Goal: Transaction & Acquisition: Purchase product/service

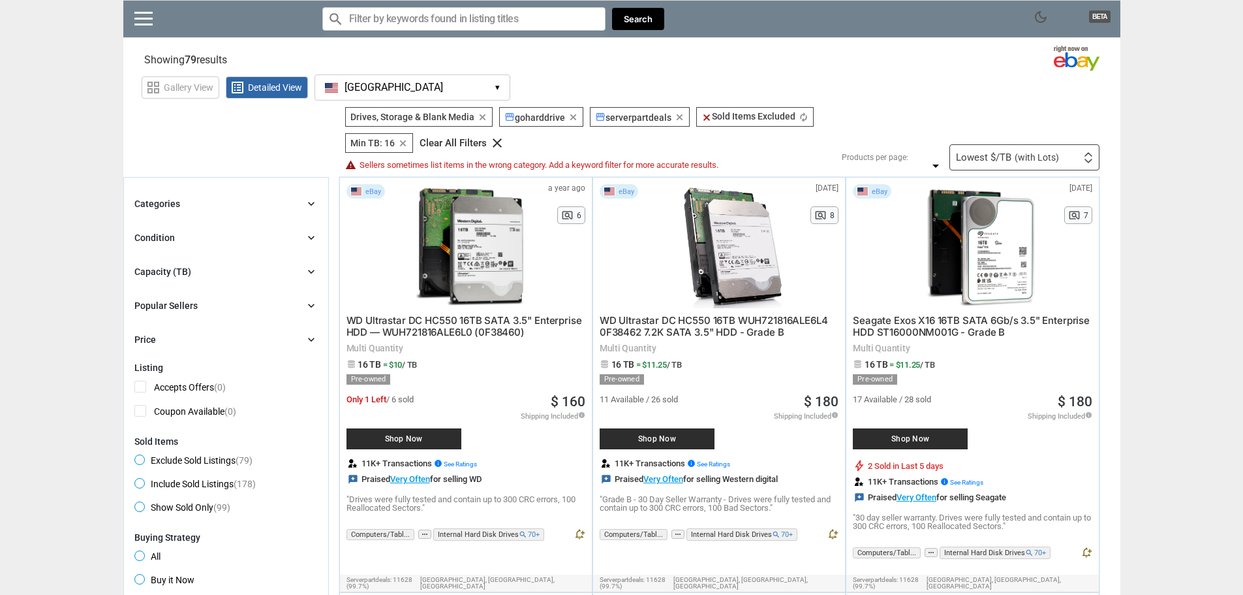
click at [221, 270] on div "Capacity (TB) chevron_right" at bounding box center [225, 272] width 183 height 16
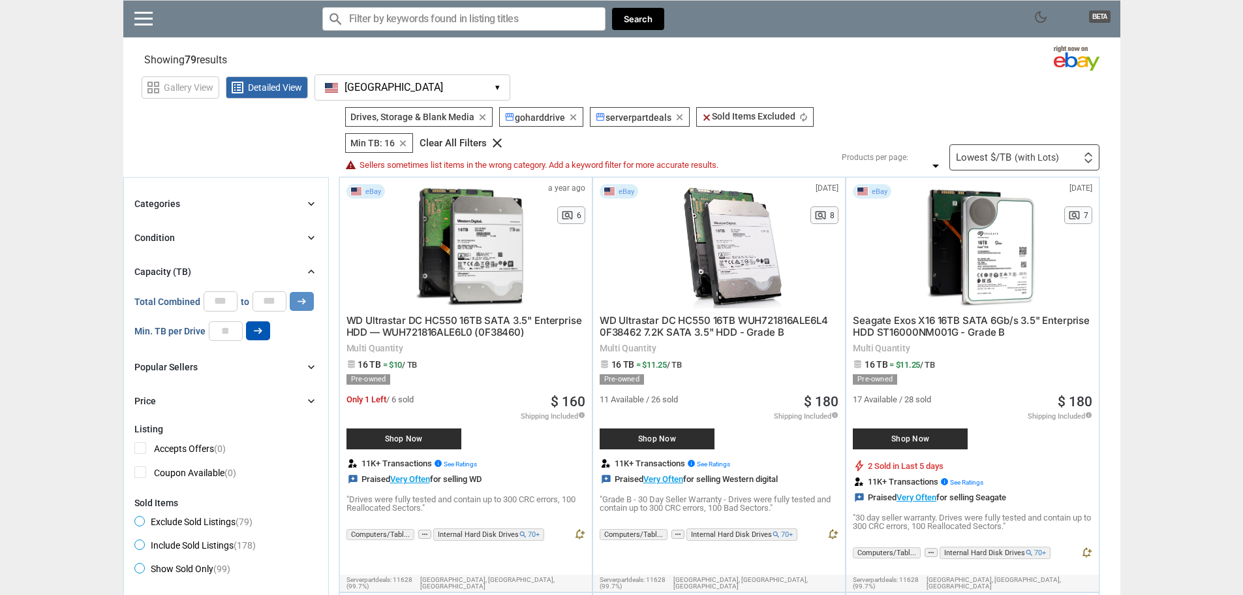
click at [266, 335] on button "arrow_right_alt" at bounding box center [258, 330] width 24 height 19
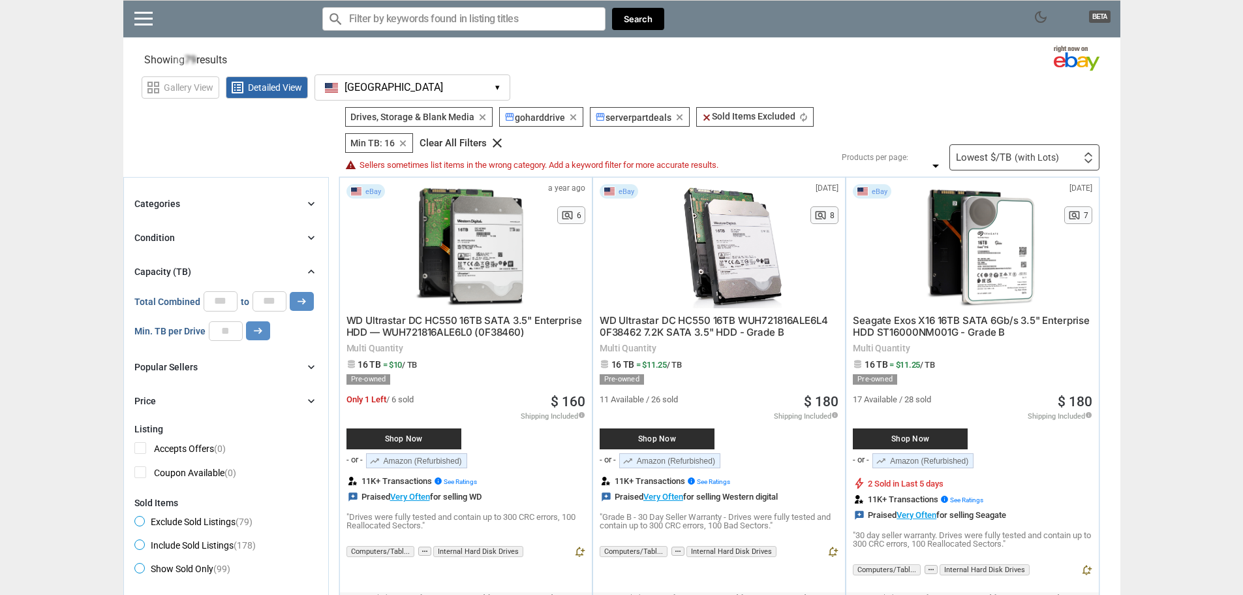
click at [429, 435] on span "Shop Now" at bounding box center [404, 439] width 102 height 8
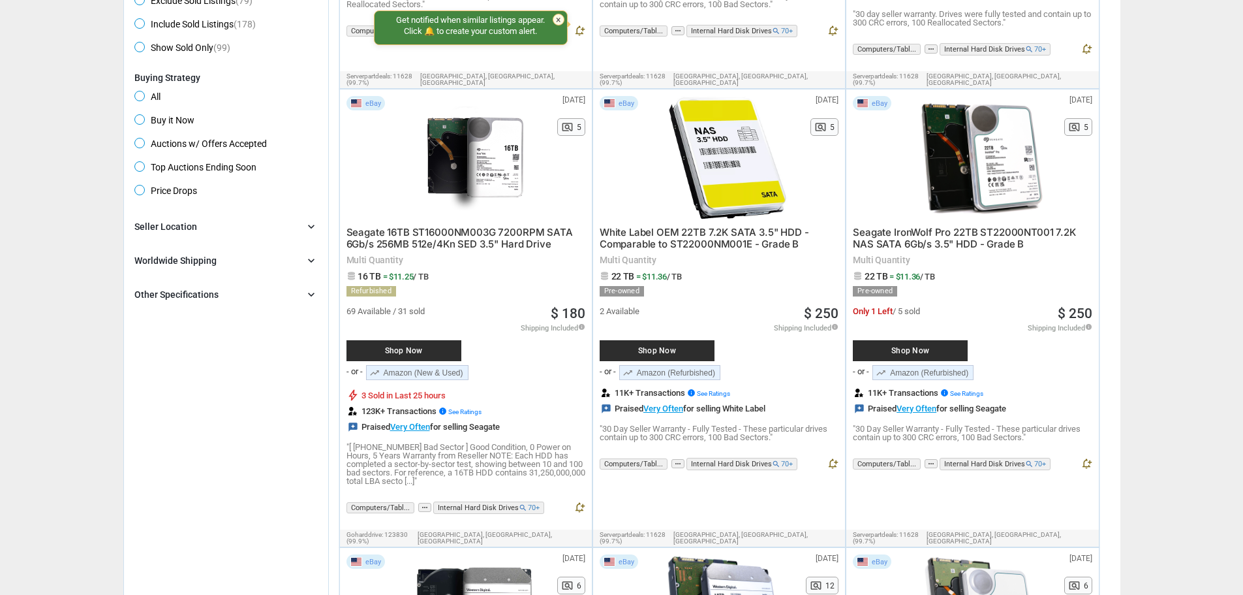
scroll to position [522, 0]
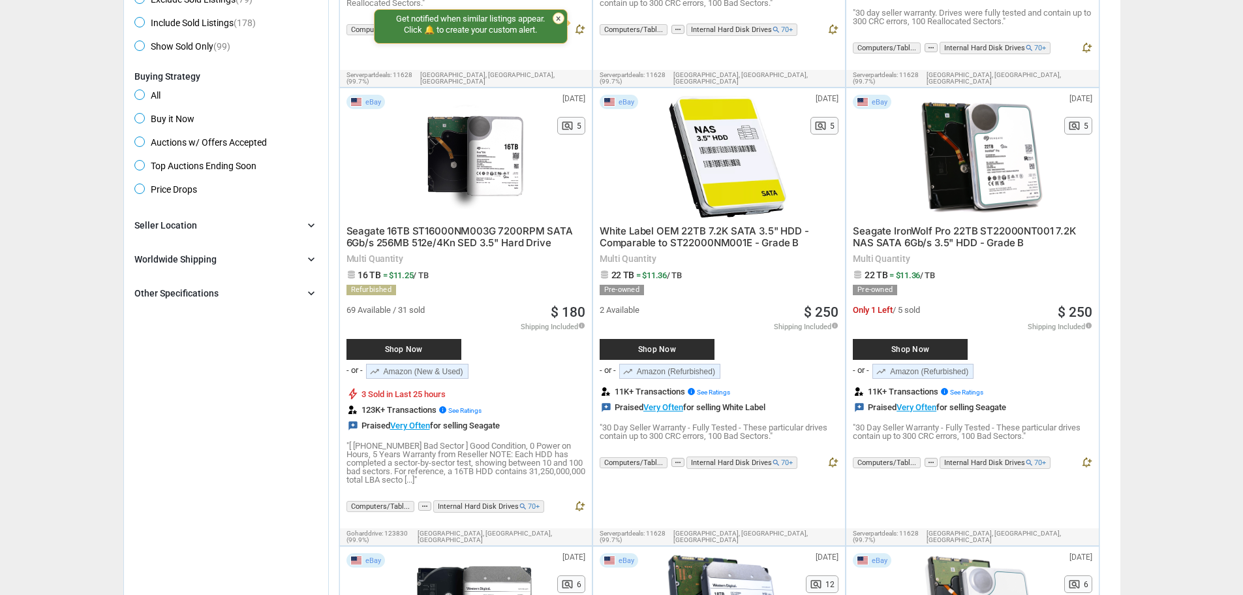
click at [411, 345] on span "Shop Now" at bounding box center [404, 349] width 102 height 8
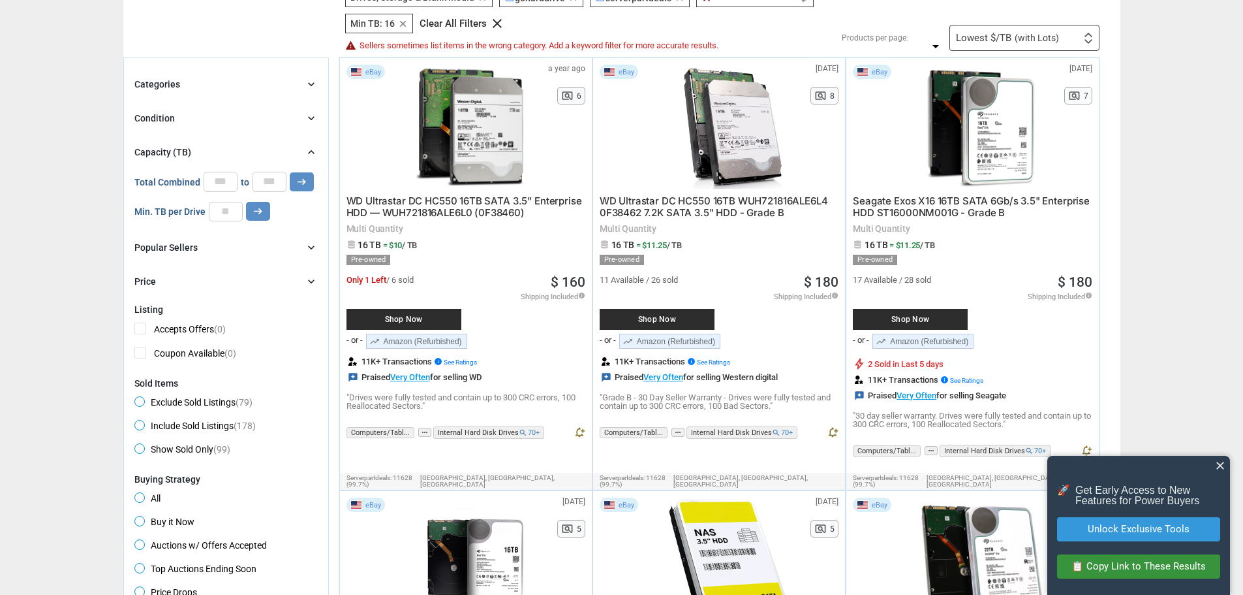
scroll to position [0, 0]
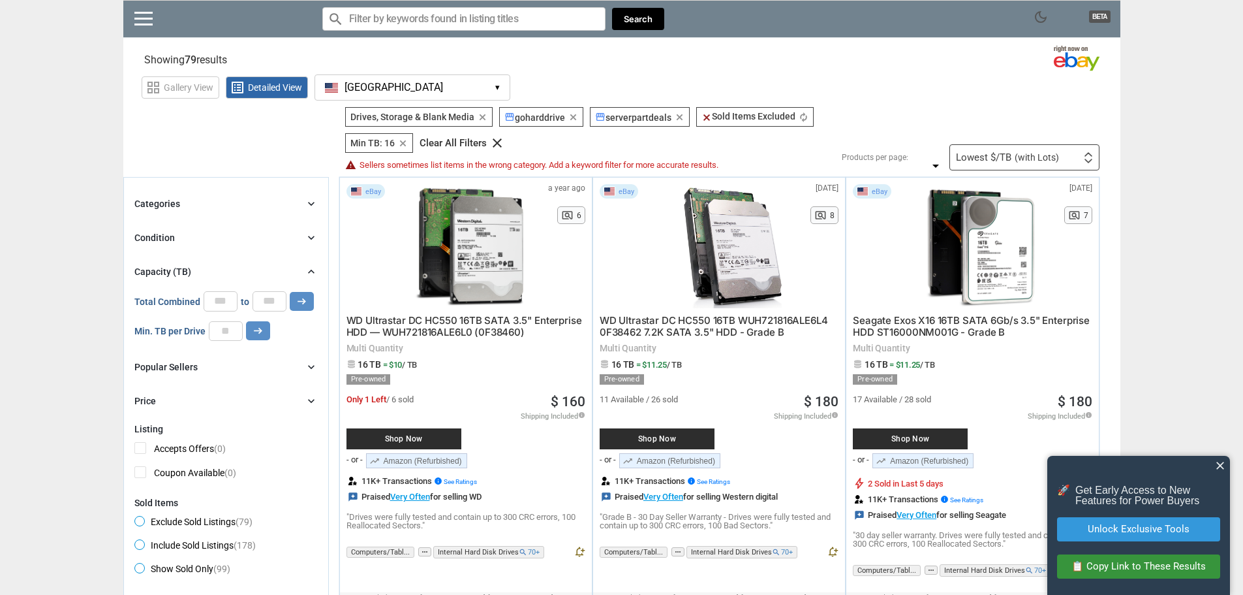
click at [1023, 149] on div "Lowest $/TB (with Lots) First or Last Chance to Buy Recently Listed Selling Rap…" at bounding box center [1025, 157] width 150 height 26
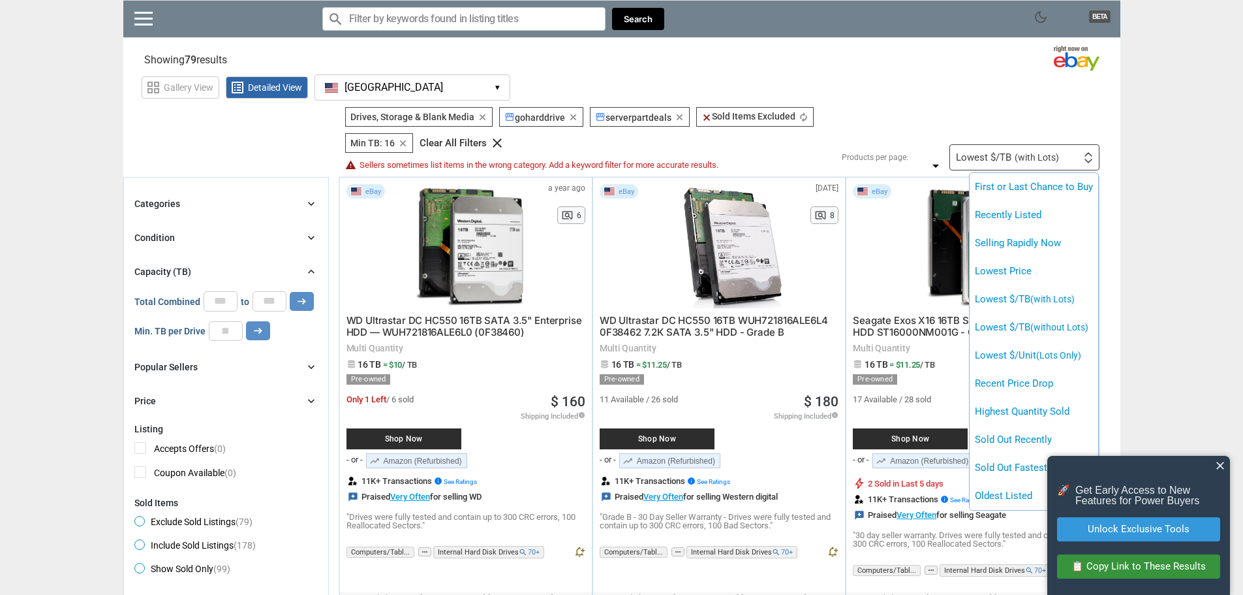
click at [1061, 366] on li "Lowest $/Unit (Lots Only)" at bounding box center [1034, 355] width 129 height 28
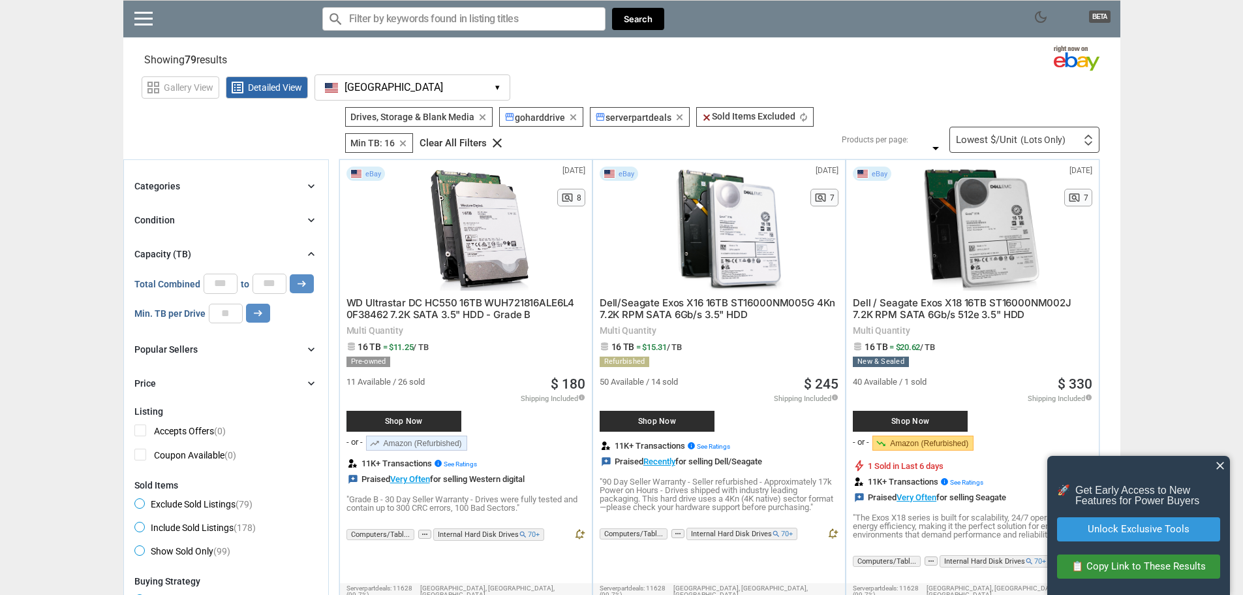
click at [1044, 130] on div "Lowest $/Unit (Lots Only) First or Last Chance to Buy Recently Listed Selling R…" at bounding box center [1025, 140] width 150 height 26
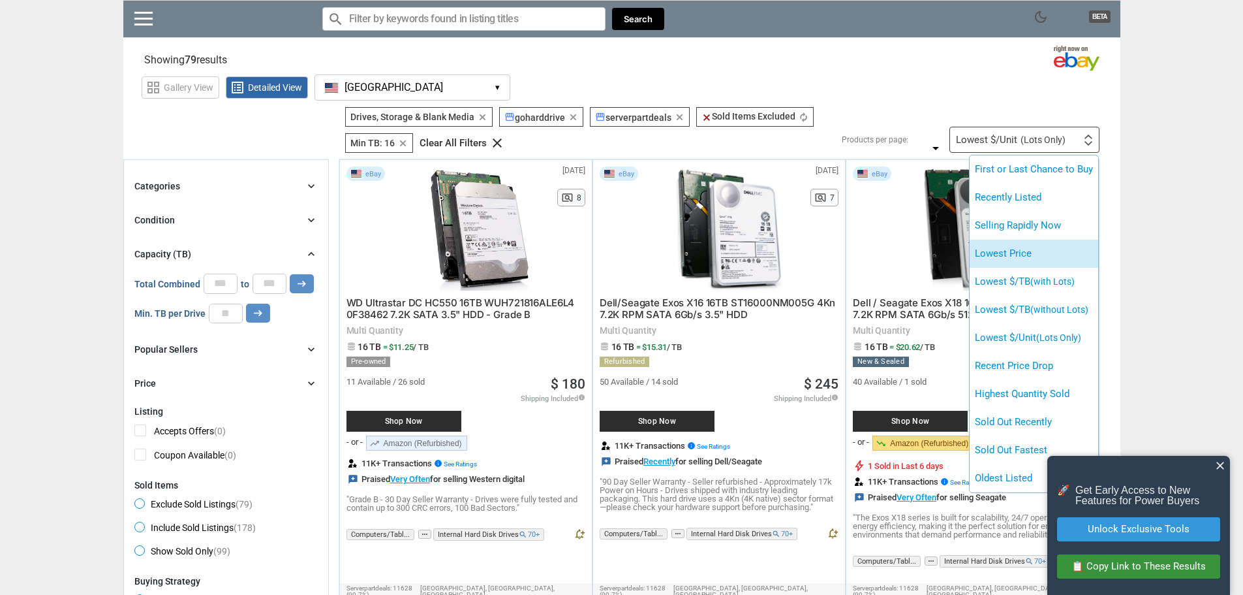
click at [1078, 250] on li "Lowest Price" at bounding box center [1034, 254] width 129 height 28
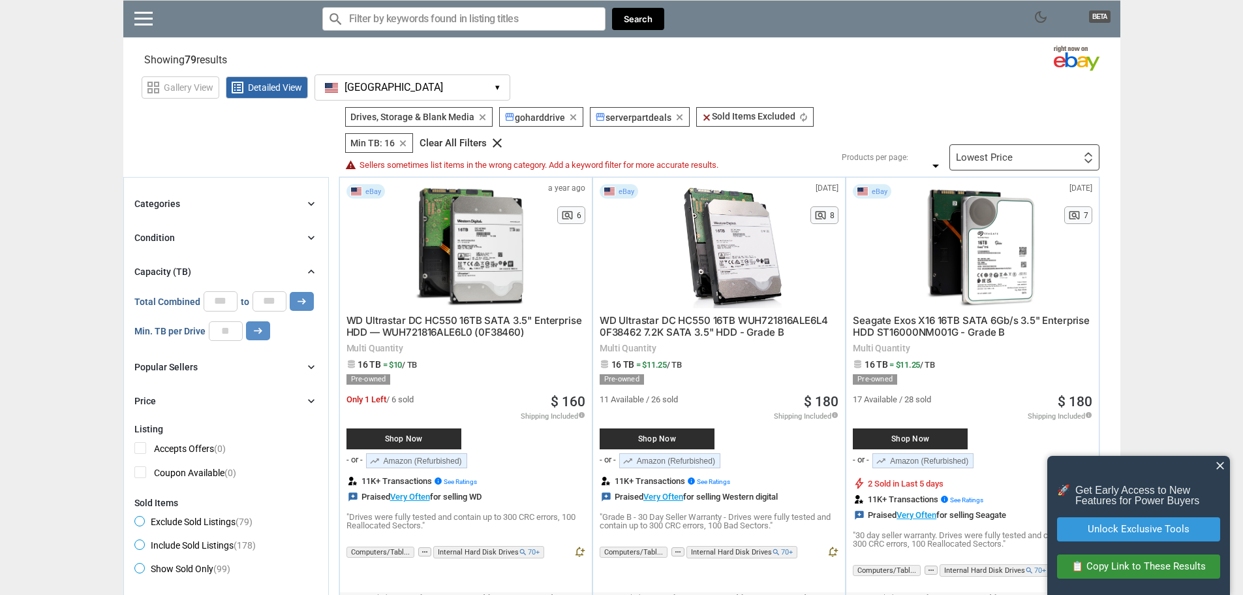
click at [1221, 469] on span "close" at bounding box center [1220, 465] width 13 height 13
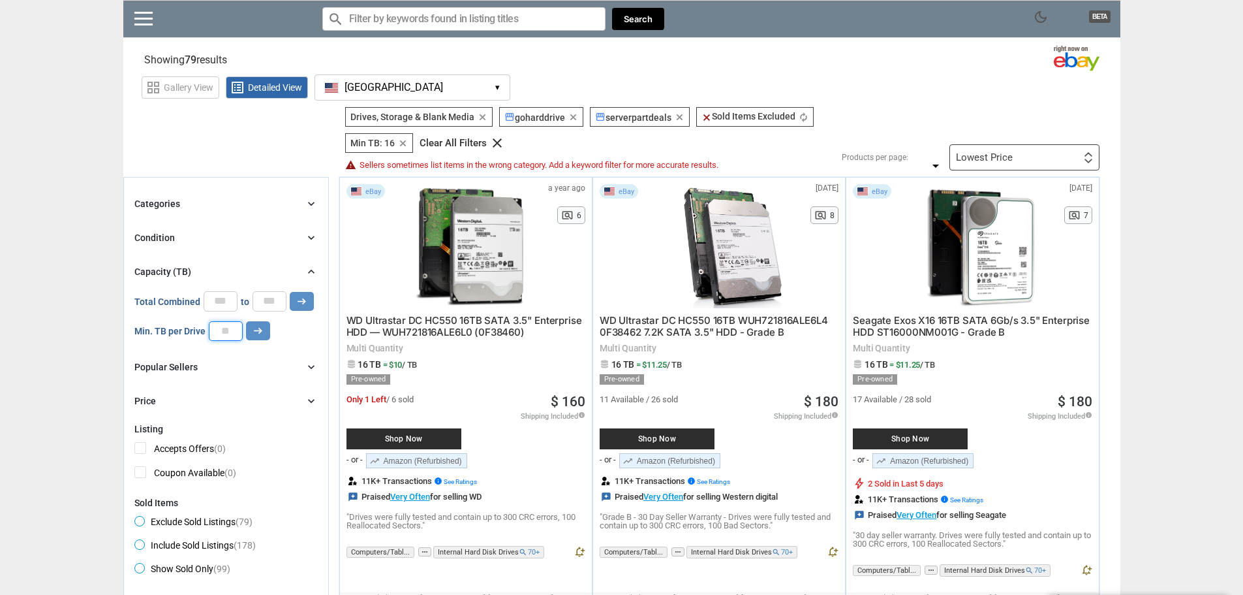
drag, startPoint x: 236, startPoint y: 333, endPoint x: 187, endPoint y: 332, distance: 48.3
click at [187, 332] on div "Min. TB per Drive ** arrow_right_alt" at bounding box center [202, 331] width 136 height 20
click at [257, 334] on icon "arrow_right_alt" at bounding box center [258, 330] width 12 height 12
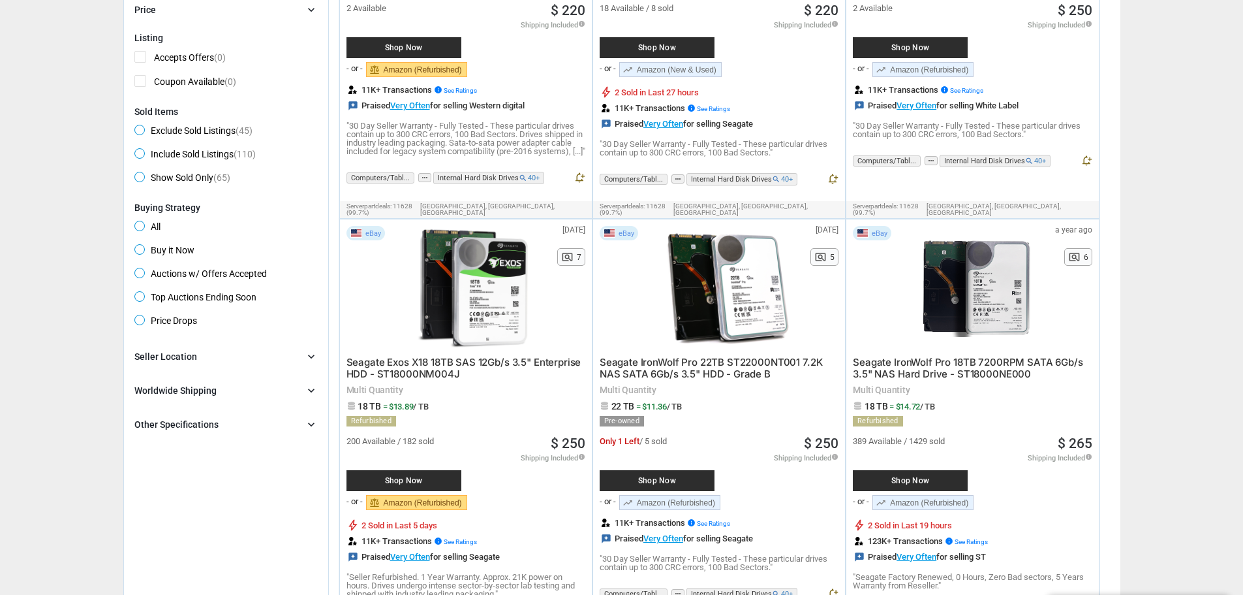
scroll to position [392, 0]
click at [476, 295] on div at bounding box center [474, 287] width 139 height 124
click at [443, 505] on link "balance Amazon (Refurbished)" at bounding box center [416, 501] width 101 height 15
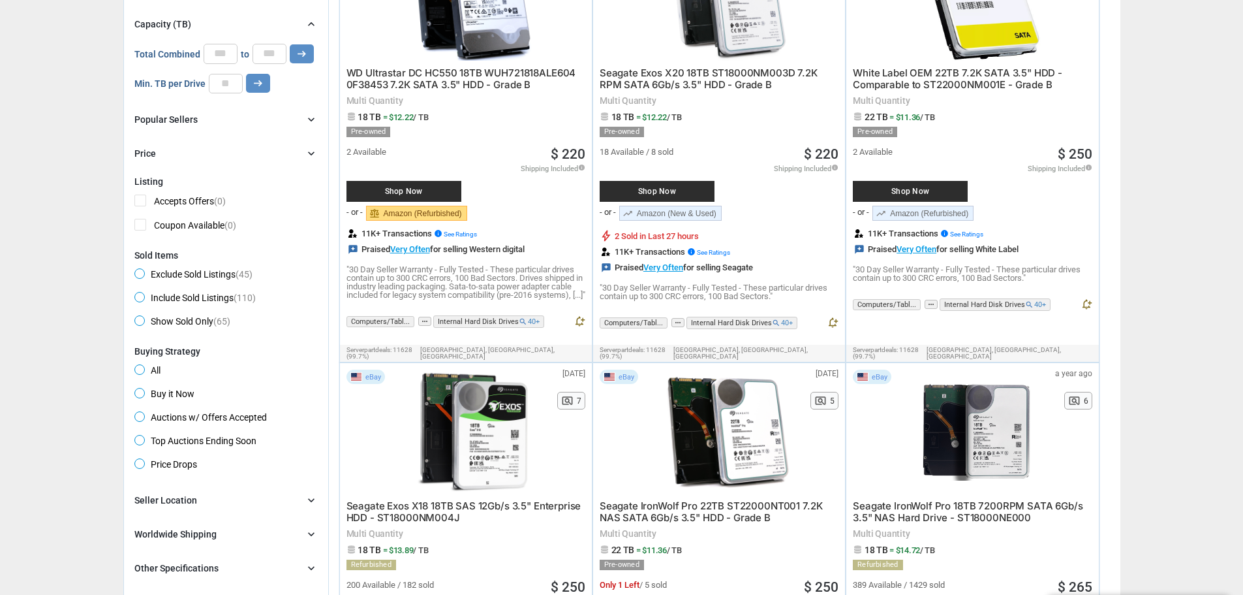
scroll to position [65, 0]
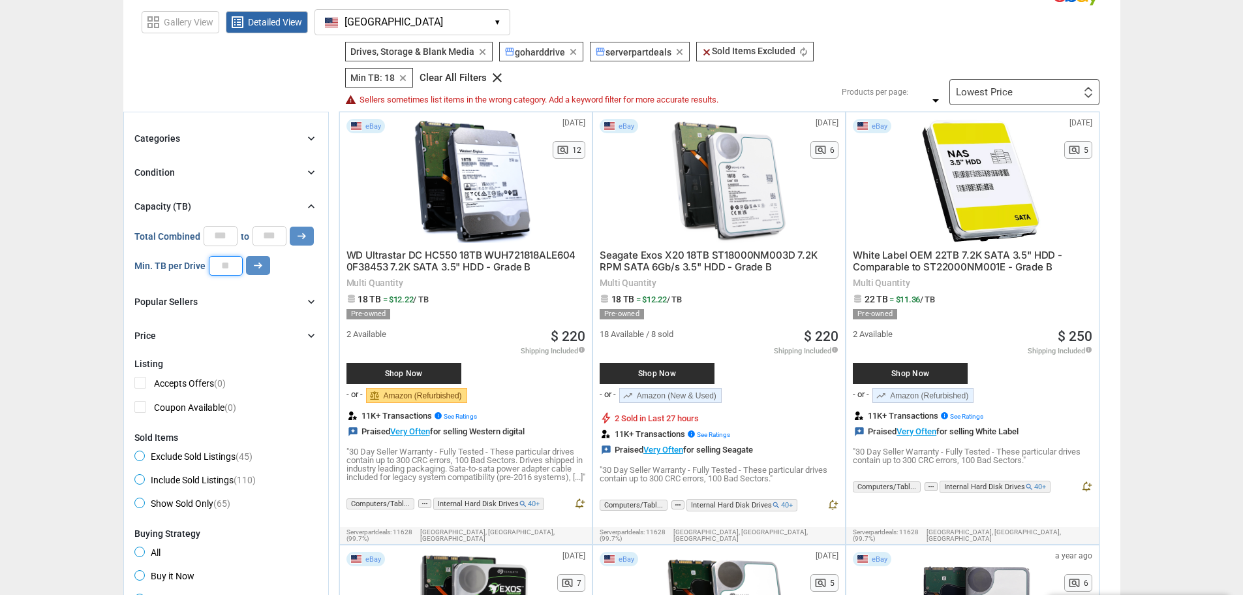
drag, startPoint x: 239, startPoint y: 270, endPoint x: 182, endPoint y: 271, distance: 56.8
click at [182, 271] on div "Min. TB per Drive ** arrow_right_alt" at bounding box center [202, 266] width 136 height 20
type input "**"
click at [250, 266] on button "arrow_right_alt" at bounding box center [258, 265] width 24 height 19
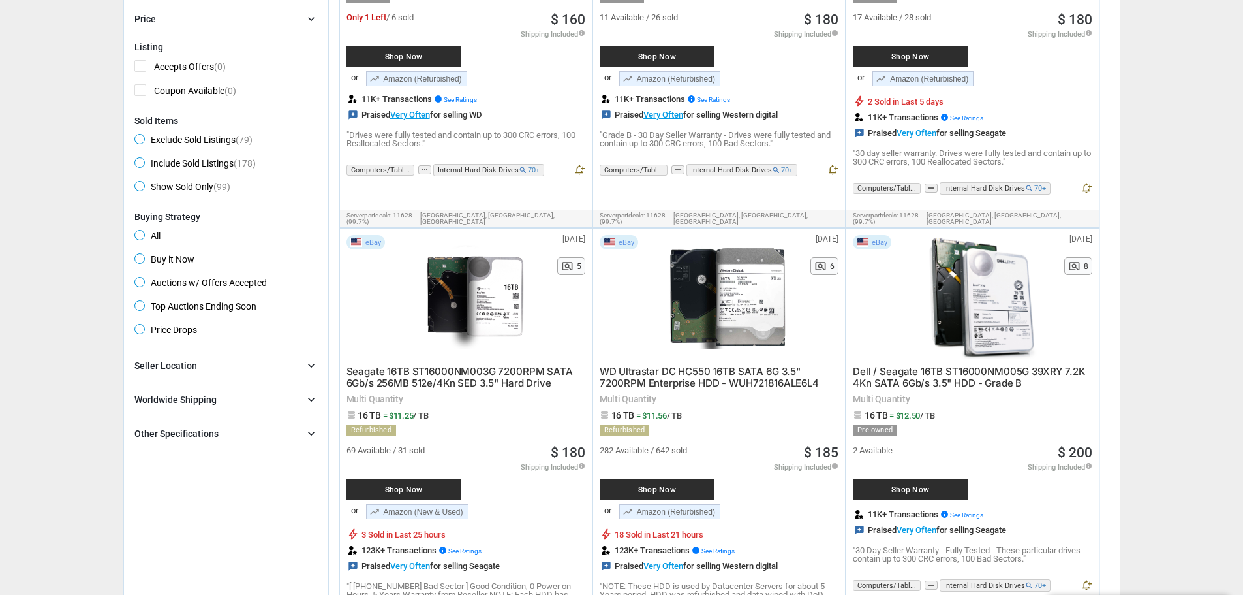
scroll to position [457, 0]
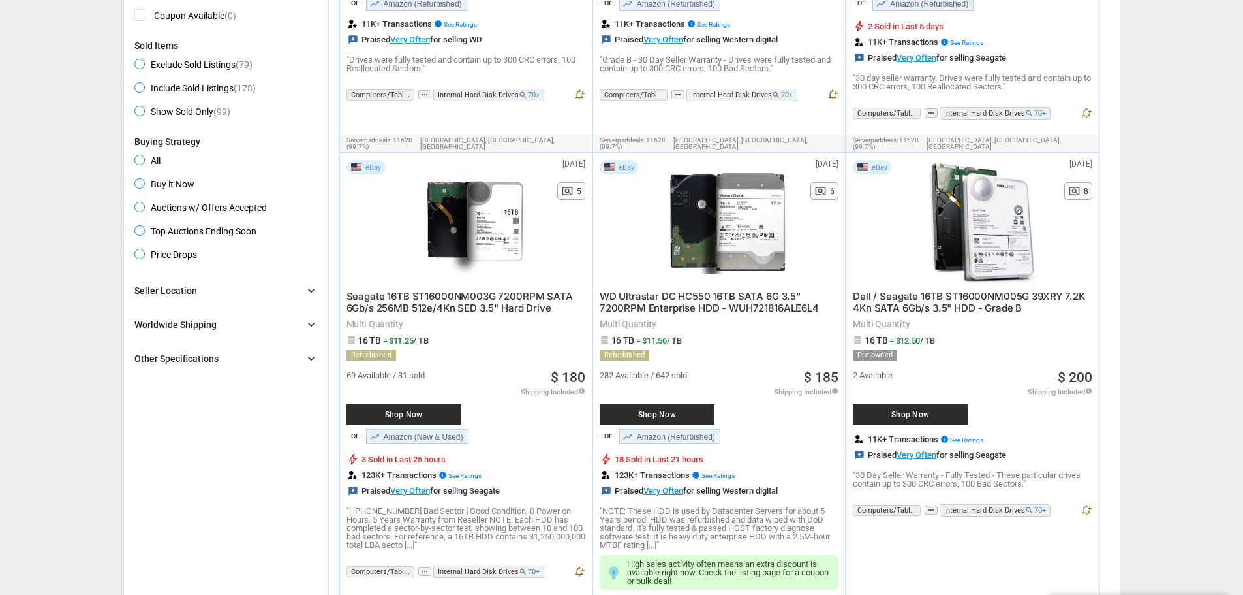
click at [420, 411] on span "Shop Now" at bounding box center [404, 415] width 102 height 8
click at [440, 433] on link "trending_up Amazon (New & Used)" at bounding box center [417, 436] width 102 height 15
click at [679, 411] on span "Shop Now" at bounding box center [657, 415] width 102 height 8
